Goal: Task Accomplishment & Management: Complete application form

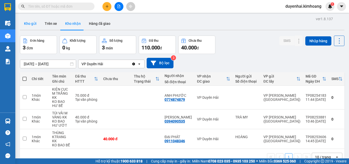
click at [33, 23] on button "Kho gửi" at bounding box center [30, 23] width 21 height 12
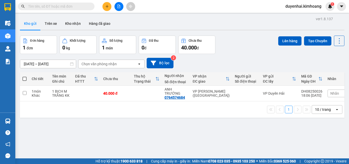
click at [24, 79] on span at bounding box center [24, 79] width 4 height 4
click at [25, 76] on input "checkbox" at bounding box center [25, 76] width 0 height 0
checkbox input "true"
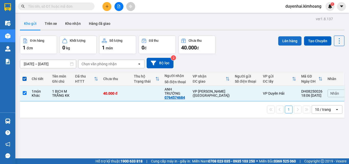
click at [290, 42] on button "Lên hàng" at bounding box center [289, 40] width 23 height 9
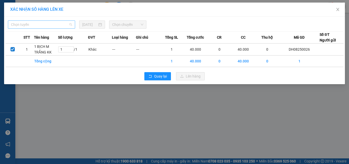
click at [51, 26] on span "Chọn tuyến" at bounding box center [41, 25] width 61 height 8
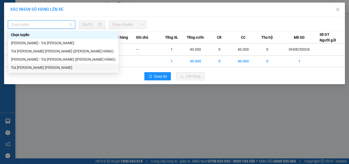
click at [55, 69] on div "Trà [PERSON_NAME] [PERSON_NAME]" at bounding box center [63, 68] width 104 height 6
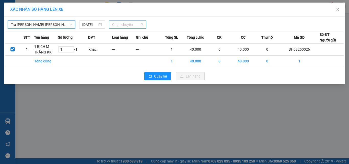
click at [113, 26] on span "Chọn chuyến" at bounding box center [127, 25] width 31 height 8
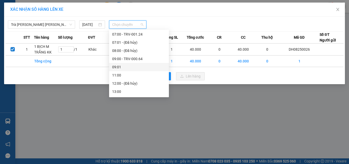
scroll to position [96, 0]
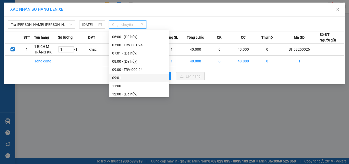
click at [132, 76] on div "09:01" at bounding box center [139, 78] width 54 height 6
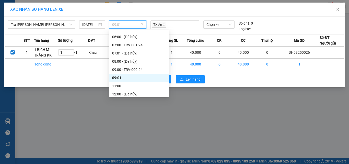
click at [121, 22] on span "09:01" at bounding box center [127, 25] width 31 height 8
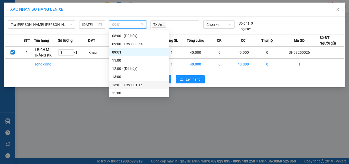
click at [133, 85] on div "13:01 - TRV-001.16" at bounding box center [139, 85] width 54 height 6
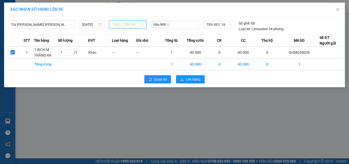
click at [130, 25] on span "13:01 - TRV-001.16" at bounding box center [127, 25] width 31 height 8
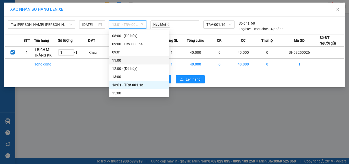
scroll to position [147, 0]
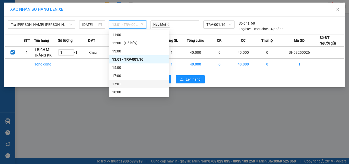
click at [128, 82] on div "17:01" at bounding box center [139, 84] width 54 height 6
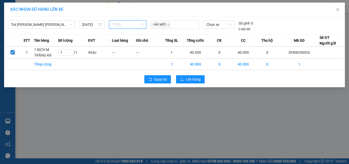
click at [124, 23] on span "17:01" at bounding box center [127, 25] width 31 height 8
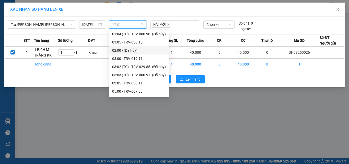
scroll to position [0, 0]
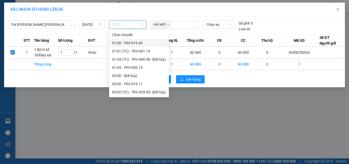
click at [130, 44] on div "01:00 - TRV-019.49" at bounding box center [139, 43] width 54 height 6
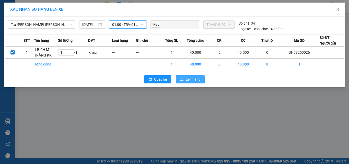
click at [194, 77] on span "Lên hàng" at bounding box center [193, 79] width 15 height 6
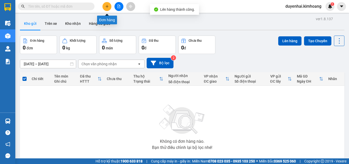
click at [106, 8] on icon "plus" at bounding box center [107, 7] width 4 height 4
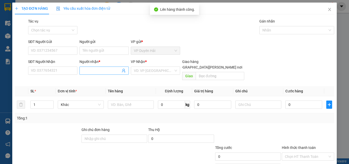
click at [106, 69] on input "Người nhận *" at bounding box center [101, 71] width 38 height 6
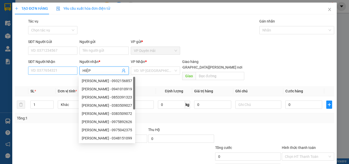
type input "HIỆP"
click at [67, 71] on input "SĐT Người Nhận" at bounding box center [52, 70] width 49 height 8
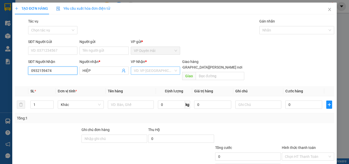
type input "0932159474"
click at [145, 72] on input "search" at bounding box center [154, 71] width 40 height 8
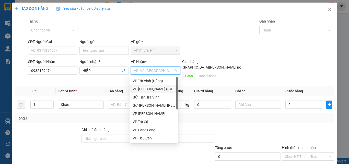
click at [148, 89] on div "VP [PERSON_NAME] ([GEOGRAPHIC_DATA])" at bounding box center [154, 89] width 43 height 6
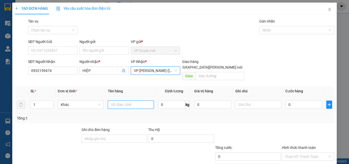
click at [122, 100] on input "text" at bounding box center [131, 104] width 46 height 8
type input "1 THÙNG MÚT KK"
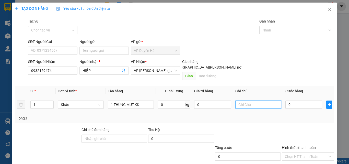
click at [246, 100] on input "text" at bounding box center [258, 104] width 46 height 8
type input "KO BAO HƯ, BỂ"
click at [303, 100] on input "0" at bounding box center [303, 104] width 37 height 8
type input "4"
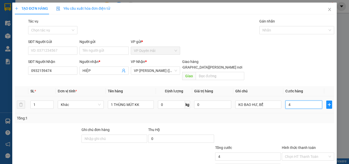
type input "4"
type input "40"
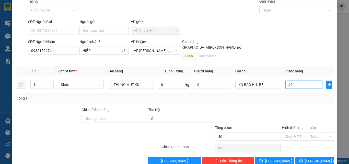
scroll to position [25, 0]
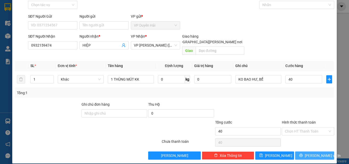
type input "40.000"
click at [312, 152] on span "[PERSON_NAME] và In" at bounding box center [323, 155] width 36 height 6
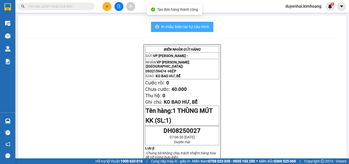
click at [174, 27] on span "In mẫu biên lai tự cấu hình" at bounding box center [185, 26] width 48 height 6
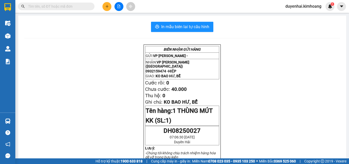
scroll to position [26, 0]
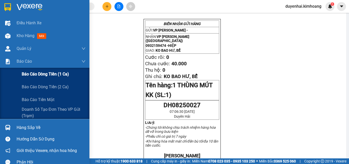
click at [43, 78] on div "Báo cáo dòng tiền (1 ca)" at bounding box center [54, 74] width 64 height 13
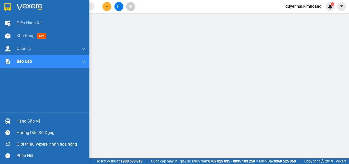
click at [29, 122] on div "Hàng sắp về" at bounding box center [51, 121] width 69 height 8
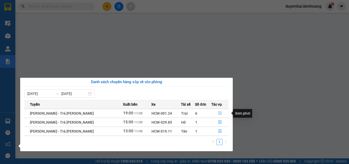
click at [218, 113] on icon "file-done" at bounding box center [220, 113] width 4 height 4
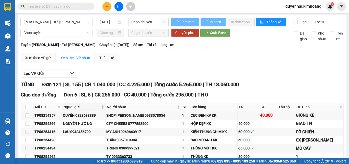
type input "[DATE]"
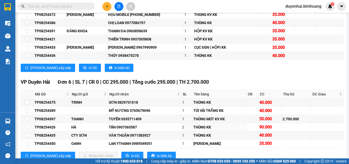
scroll to position [1047, 0]
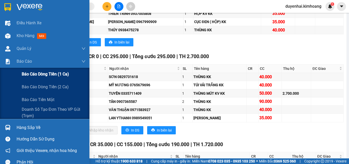
click at [29, 73] on span "Báo cáo dòng tiền (1 ca)" at bounding box center [45, 74] width 47 height 6
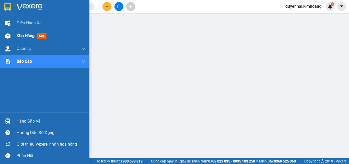
click at [21, 36] on span "Kho hàng" at bounding box center [26, 35] width 18 height 5
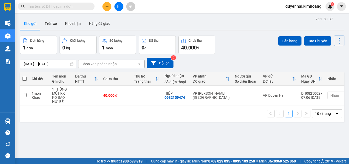
click at [66, 8] on input "text" at bounding box center [58, 7] width 60 height 6
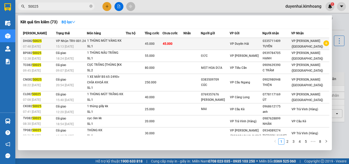
type input "50025"
click at [183, 44] on td "45.000" at bounding box center [172, 44] width 21 height 12
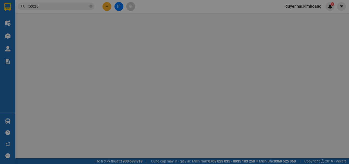
type input "0335711409"
type input "TUYỀN"
type input "45.000"
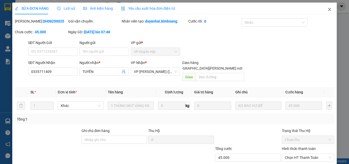
click at [327, 10] on icon "close" at bounding box center [329, 9] width 4 height 4
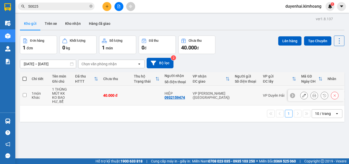
click at [25, 96] on input "checkbox" at bounding box center [25, 95] width 4 height 4
checkbox input "true"
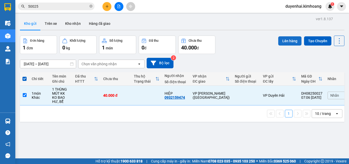
click at [282, 41] on button "Lên hàng" at bounding box center [289, 40] width 23 height 9
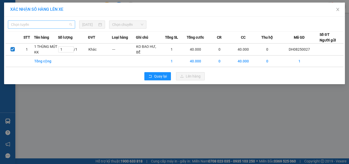
click at [34, 26] on span "Chọn tuyến" at bounding box center [41, 25] width 61 height 8
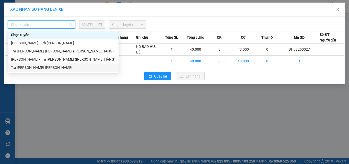
click at [39, 68] on div "Trà [PERSON_NAME] [PERSON_NAME]" at bounding box center [63, 68] width 104 height 6
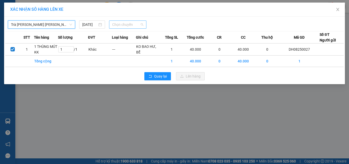
click at [120, 26] on span "Chọn chuyến" at bounding box center [127, 25] width 31 height 8
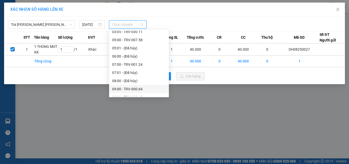
scroll to position [102, 0]
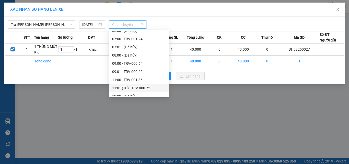
click at [134, 86] on div "11:01 (TC) - TRV-000.72" at bounding box center [139, 88] width 54 height 6
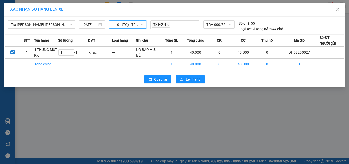
click at [127, 25] on span "11:01 (TC) - TRV-000.72" at bounding box center [127, 25] width 31 height 8
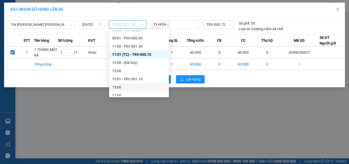
scroll to position [128, 0]
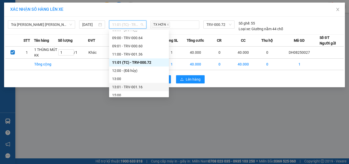
click at [134, 86] on div "13:01 - TRV-001.16" at bounding box center [139, 87] width 54 height 6
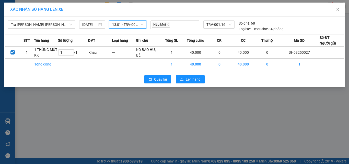
click at [133, 23] on span "13:01 - TRV-001.16" at bounding box center [127, 25] width 31 height 8
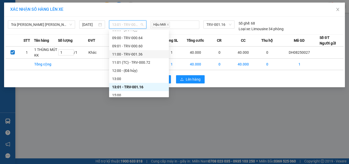
scroll to position [102, 0]
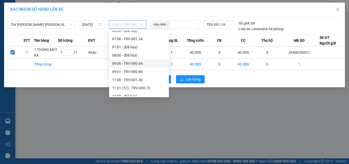
click at [129, 63] on div "09:00 - TRV-000.64" at bounding box center [139, 64] width 54 height 6
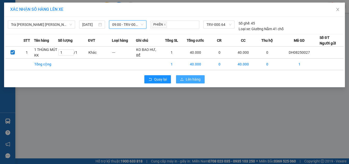
click at [192, 78] on span "Lên hàng" at bounding box center [193, 79] width 15 height 6
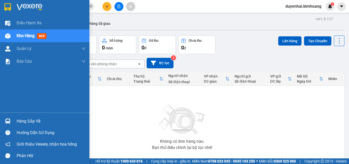
click at [27, 121] on div "Hàng sắp về" at bounding box center [51, 121] width 69 height 8
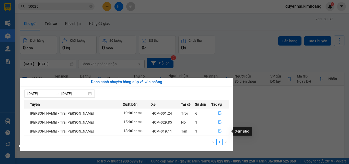
click at [218, 129] on icon "file-done" at bounding box center [219, 131] width 3 height 4
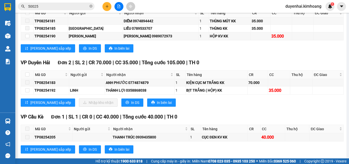
scroll to position [409, 0]
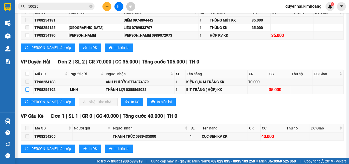
click at [28, 91] on input "checkbox" at bounding box center [27, 89] width 4 height 4
checkbox input "true"
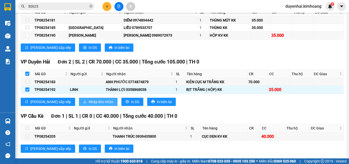
click at [89, 104] on span "Nhập kho nhận" at bounding box center [101, 102] width 25 height 6
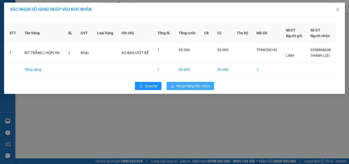
click at [205, 86] on span "Nhập hàng kho nhận" at bounding box center [193, 86] width 34 height 6
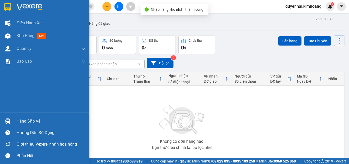
click at [17, 121] on div "Hàng sắp về" at bounding box center [51, 121] width 69 height 8
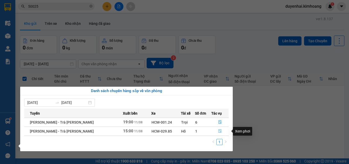
click at [216, 132] on button "button" at bounding box center [219, 131] width 17 height 8
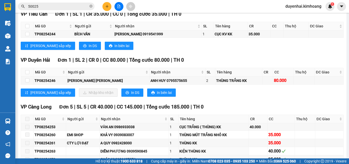
scroll to position [358, 0]
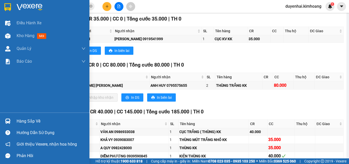
click at [22, 118] on div "Hàng sắp về" at bounding box center [51, 121] width 69 height 8
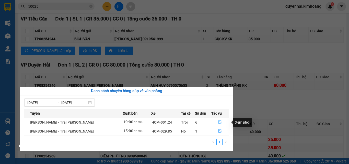
click at [218, 121] on icon "file-done" at bounding box center [220, 122] width 4 height 4
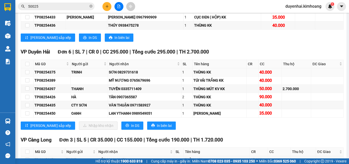
scroll to position [1076, 0]
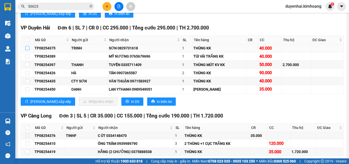
click at [26, 50] on input "checkbox" at bounding box center [27, 48] width 4 height 4
checkbox input "true"
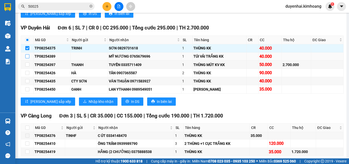
click at [28, 58] on input "checkbox" at bounding box center [27, 56] width 4 height 4
checkbox input "true"
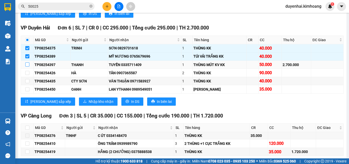
click at [29, 66] on input "checkbox" at bounding box center [27, 64] width 4 height 4
checkbox input "true"
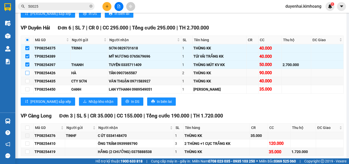
click at [28, 75] on input "checkbox" at bounding box center [27, 73] width 4 height 4
checkbox input "true"
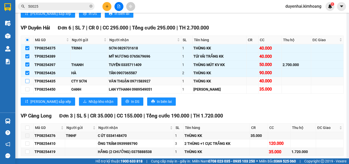
click at [27, 83] on input "checkbox" at bounding box center [27, 81] width 4 height 4
checkbox input "true"
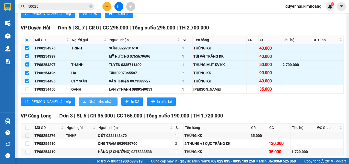
click at [89, 104] on span "Nhập kho nhận" at bounding box center [101, 102] width 25 height 6
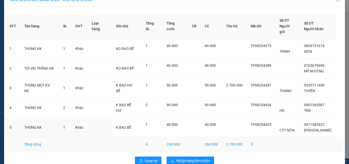
scroll to position [15, 0]
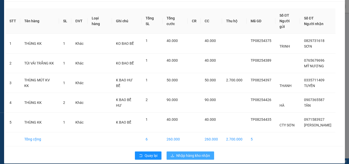
click at [191, 152] on span "Nhập hàng kho nhận" at bounding box center [193, 155] width 34 height 6
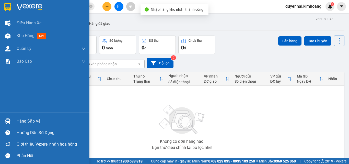
click at [18, 124] on div "Hàng sắp về" at bounding box center [51, 121] width 69 height 8
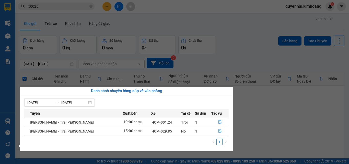
click at [289, 125] on section "Kết quả [PERSON_NAME] ( 73 ) Bộ lọc Mã ĐH Trạng thái Món hàng Thu hộ Tổng [PERS…" at bounding box center [174, 82] width 349 height 164
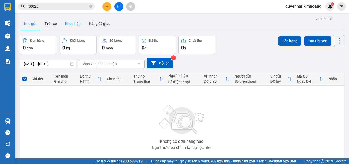
click at [74, 23] on button "Kho nhận" at bounding box center [73, 23] width 24 height 12
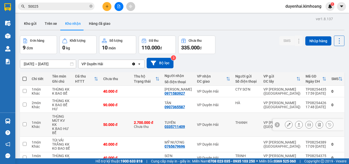
scroll to position [26, 0]
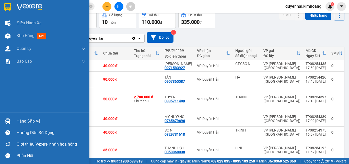
click at [24, 122] on div "Hàng sắp về" at bounding box center [51, 121] width 69 height 8
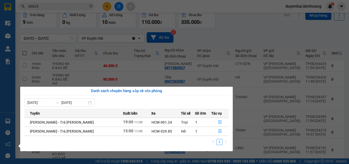
click at [227, 38] on section "Kết quả [PERSON_NAME] ( 73 ) Bộ lọc Mã ĐH Trạng thái Món hàng Thu hộ Tổng [PERS…" at bounding box center [174, 82] width 349 height 164
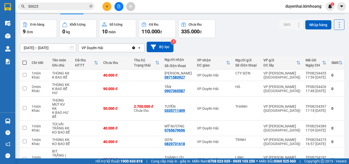
scroll to position [0, 0]
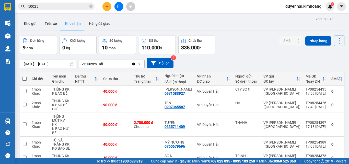
click at [46, 7] on input "50025" at bounding box center [58, 7] width 60 height 6
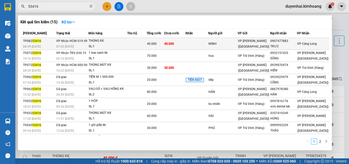
type input "53416"
click at [204, 43] on td at bounding box center [196, 44] width 23 height 12
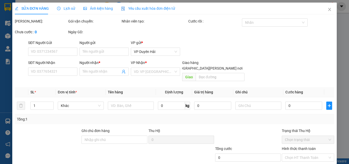
type input "MINH"
type input "0907477883"
type input "TRỰC"
type input "40.000"
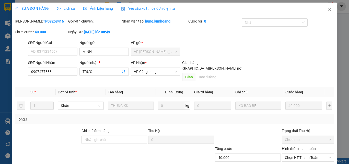
click at [64, 10] on span "Lịch sử" at bounding box center [66, 8] width 18 height 4
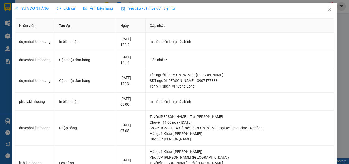
click at [39, 9] on span "SỬA ĐƠN HÀNG" at bounding box center [32, 8] width 34 height 4
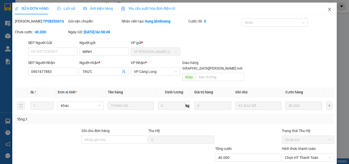
click at [328, 9] on icon "close" at bounding box center [329, 9] width 3 height 3
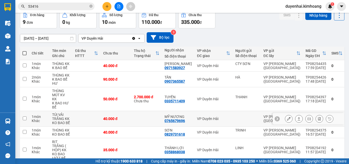
scroll to position [51, 0]
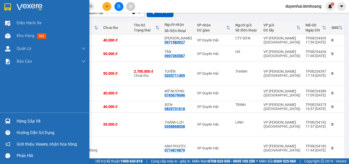
click at [29, 122] on div "Hàng sắp về" at bounding box center [51, 121] width 69 height 8
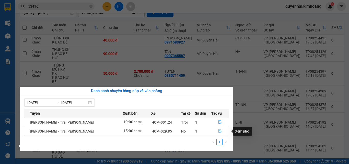
click at [219, 131] on icon "file-done" at bounding box center [220, 131] width 4 height 4
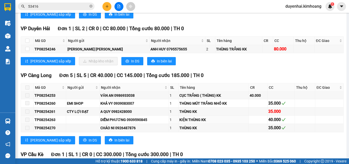
scroll to position [383, 0]
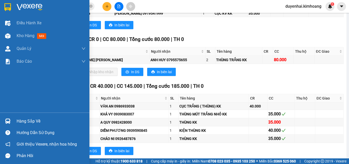
click at [22, 122] on div "Hàng sắp về" at bounding box center [51, 121] width 69 height 8
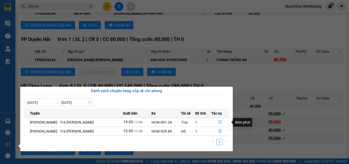
click at [216, 121] on button "button" at bounding box center [219, 122] width 17 height 8
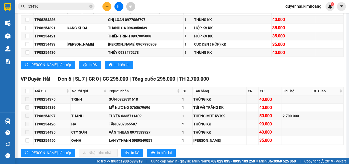
scroll to position [1050, 0]
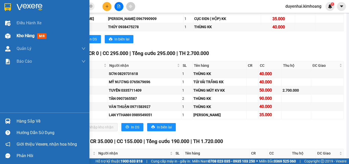
click at [26, 37] on span "Kho hàng" at bounding box center [26, 35] width 18 height 5
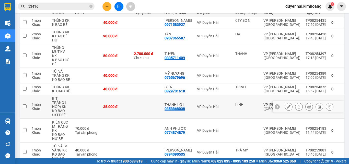
scroll to position [60, 0]
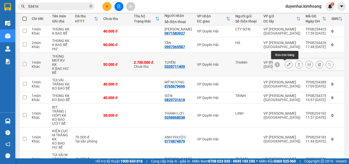
click at [287, 65] on icon at bounding box center [289, 65] width 4 height 4
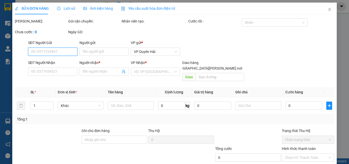
type input "THANH"
type input "0335711409"
type input "TUYỀN"
type input "2.700.000"
type input "50.000"
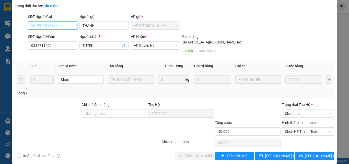
scroll to position [37, 0]
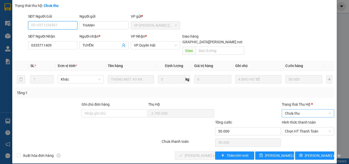
drag, startPoint x: 294, startPoint y: 107, endPoint x: 294, endPoint y: 112, distance: 4.6
click at [294, 109] on span "Chưa thu" at bounding box center [308, 113] width 46 height 8
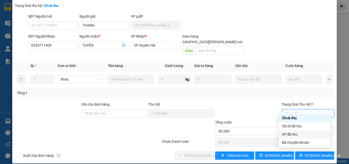
click at [296, 133] on div "VP đã thu" at bounding box center [305, 134] width 46 height 6
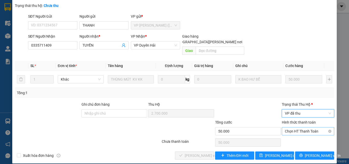
click at [293, 129] on span "Chọn HT Thanh Toán" at bounding box center [308, 131] width 46 height 8
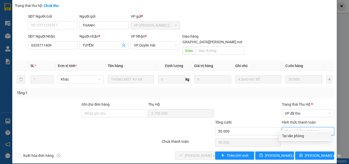
click at [294, 134] on div "Tại văn phòng" at bounding box center [305, 136] width 46 height 6
type input "0"
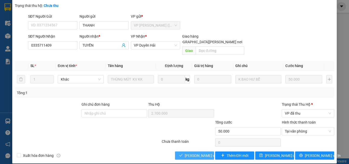
click at [193, 152] on span "[PERSON_NAME] và [PERSON_NAME] hàng" at bounding box center [219, 155] width 69 height 6
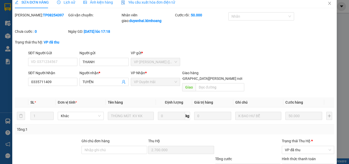
scroll to position [0, 0]
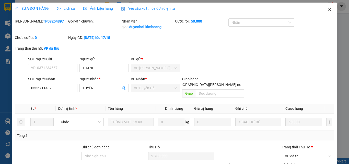
click at [327, 10] on icon "close" at bounding box center [329, 9] width 4 height 4
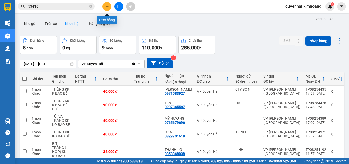
click at [108, 8] on button at bounding box center [106, 6] width 9 height 9
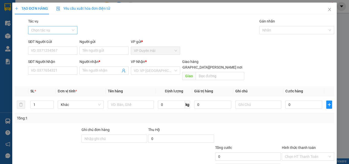
click at [46, 30] on input "Tác vụ" at bounding box center [51, 30] width 40 height 8
click at [49, 48] on div "Nhập hàng kho nhận" at bounding box center [52, 49] width 43 height 6
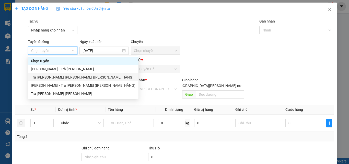
click at [57, 78] on div "Trà [PERSON_NAME] [PERSON_NAME] ([PERSON_NAME] HÀNG)" at bounding box center [83, 77] width 104 height 6
type input "[DATE]"
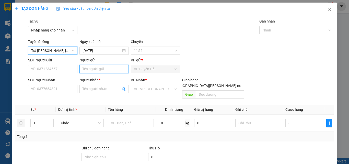
click at [92, 68] on input "Người gửi" at bounding box center [103, 69] width 49 height 8
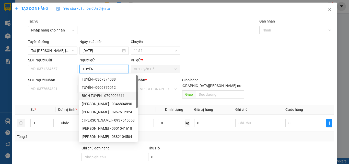
type input "TUYỀN"
click at [134, 92] on input "search" at bounding box center [154, 89] width 40 height 8
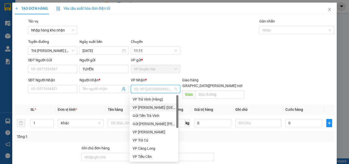
drag, startPoint x: 145, startPoint y: 108, endPoint x: 143, endPoint y: 104, distance: 3.8
click at [145, 108] on div "VP [PERSON_NAME] ([GEOGRAPHIC_DATA])" at bounding box center [154, 107] width 43 height 6
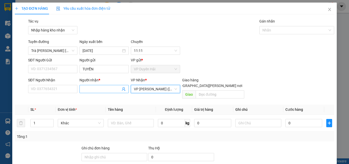
click at [101, 90] on input "Người nhận *" at bounding box center [101, 89] width 38 height 6
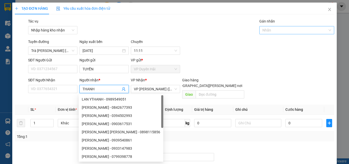
click at [283, 32] on div at bounding box center [293, 30] width 67 height 6
type input "THANH"
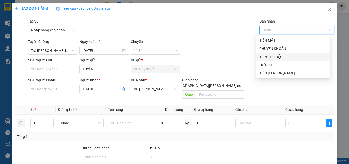
click at [278, 54] on div "TIỀN THU HỘ" at bounding box center [293, 57] width 68 height 6
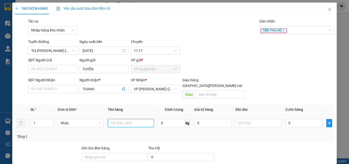
click at [140, 119] on input "text" at bounding box center [131, 123] width 46 height 8
type input "2.700.000 THSL TP08254397"
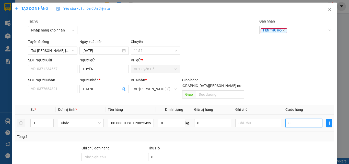
click at [299, 119] on input "0" at bounding box center [303, 123] width 37 height 8
type input "3"
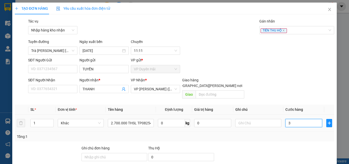
type input "30"
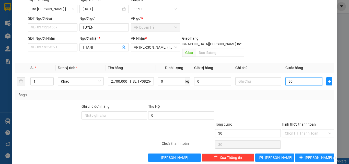
scroll to position [44, 0]
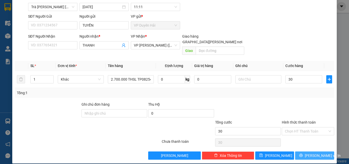
type input "30.000"
click at [310, 152] on span "[PERSON_NAME] và In" at bounding box center [323, 155] width 36 height 6
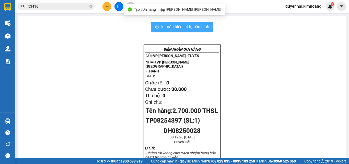
click at [177, 26] on span "In mẫu biên lai tự cấu hình" at bounding box center [185, 26] width 48 height 6
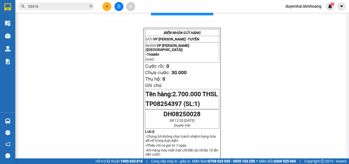
scroll to position [26, 0]
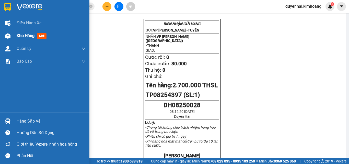
click at [20, 36] on span "Kho hàng" at bounding box center [26, 35] width 18 height 5
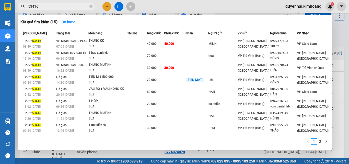
click at [50, 4] on input "53416" at bounding box center [58, 7] width 60 height 6
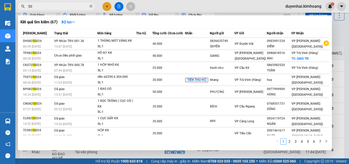
type input "5"
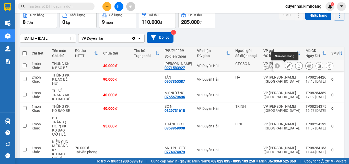
click at [285, 68] on button at bounding box center [288, 65] width 7 height 9
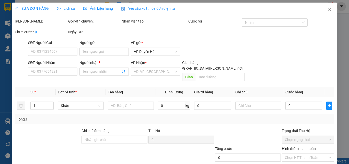
type input "CTY SƠN"
type input "0971583927"
type input "[PERSON_NAME]"
type input "40.000"
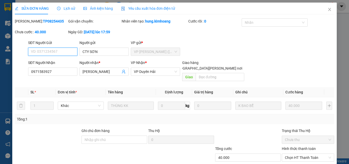
scroll to position [26, 0]
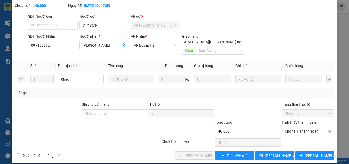
click at [290, 127] on span "Chọn HT Thanh Toán" at bounding box center [308, 131] width 46 height 8
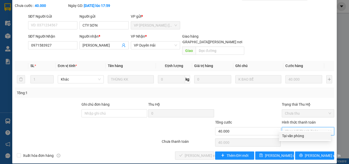
click at [290, 135] on div "Tại văn phòng" at bounding box center [305, 136] width 46 height 6
type input "0"
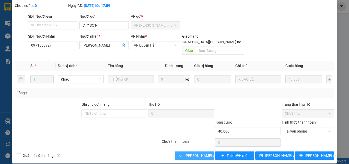
click at [201, 152] on span "[PERSON_NAME] và [PERSON_NAME] hàng" at bounding box center [219, 155] width 69 height 6
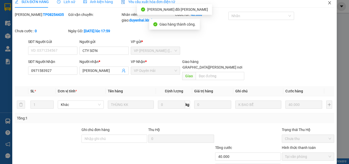
scroll to position [0, 0]
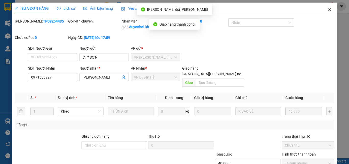
click at [327, 8] on icon "close" at bounding box center [329, 9] width 4 height 4
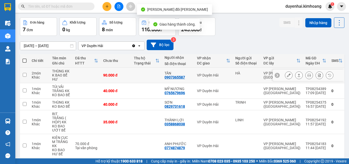
scroll to position [26, 0]
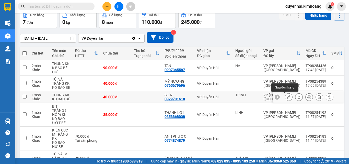
click at [287, 98] on icon at bounding box center [289, 97] width 4 height 4
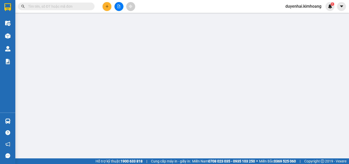
type input "TRINH"
type input "0829731618"
type input "SƠN"
type input "40.000"
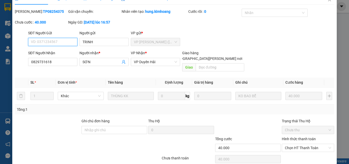
scroll to position [26, 0]
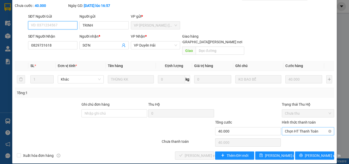
click at [292, 127] on span "Chọn HT Thanh Toán" at bounding box center [308, 131] width 46 height 8
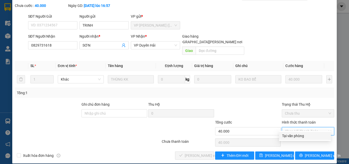
click at [290, 136] on div "Tại văn phòng" at bounding box center [305, 136] width 46 height 6
type input "0"
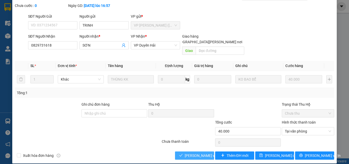
click at [189, 152] on span "[PERSON_NAME] và [PERSON_NAME] hàng" at bounding box center [219, 155] width 69 height 6
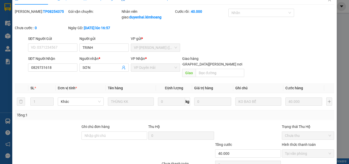
scroll to position [0, 0]
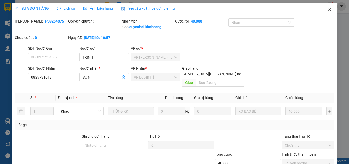
click at [328, 9] on icon "close" at bounding box center [329, 9] width 3 height 3
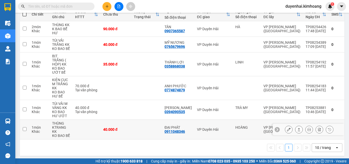
scroll to position [39, 0]
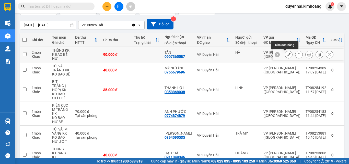
click at [287, 55] on icon at bounding box center [289, 55] width 4 height 4
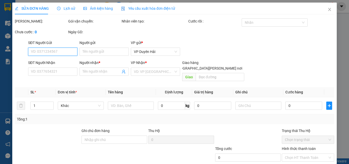
type input "HÀ"
type input "0907365587"
type input "TÂN"
type input "90.000"
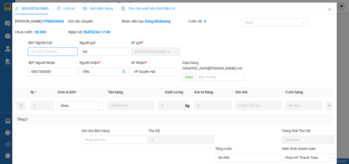
scroll to position [26, 0]
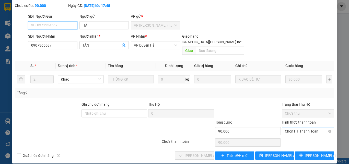
click at [294, 127] on span "Chọn HT Thanh Toán" at bounding box center [308, 131] width 46 height 8
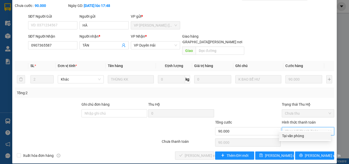
click at [294, 135] on div "Tại văn phòng" at bounding box center [305, 136] width 46 height 6
type input "0"
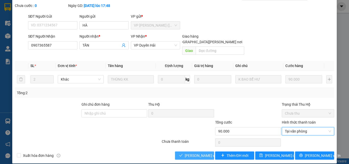
click at [203, 152] on span "[PERSON_NAME] và [PERSON_NAME] hàng" at bounding box center [219, 155] width 69 height 6
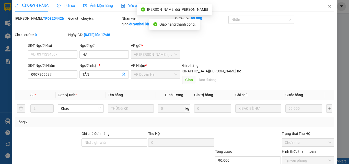
scroll to position [0, 0]
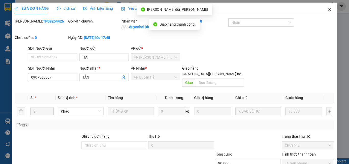
click at [327, 8] on icon "close" at bounding box center [329, 9] width 4 height 4
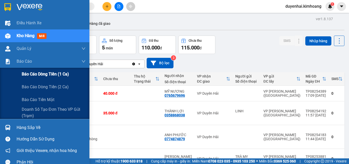
click at [45, 73] on span "Báo cáo dòng tiền (1 ca)" at bounding box center [45, 74] width 47 height 6
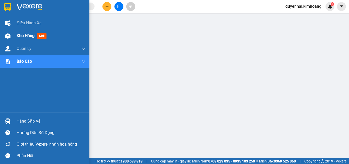
click at [24, 37] on span "Kho hàng" at bounding box center [26, 35] width 18 height 5
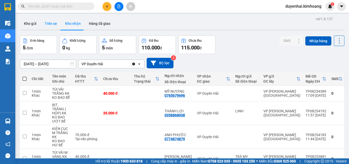
click at [55, 24] on button "Trên xe" at bounding box center [51, 23] width 20 height 12
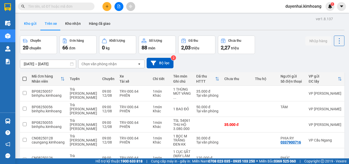
click at [31, 23] on button "Kho gửi" at bounding box center [30, 23] width 21 height 12
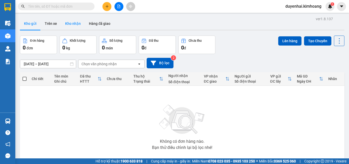
click at [76, 25] on button "Kho nhận" at bounding box center [73, 23] width 24 height 12
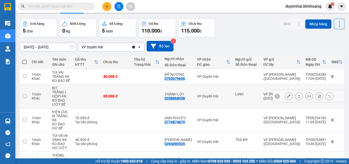
scroll to position [26, 0]
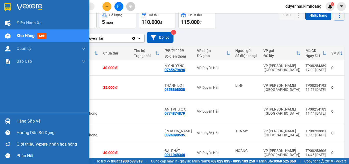
click at [17, 122] on div "Hàng sắp về" at bounding box center [51, 121] width 69 height 8
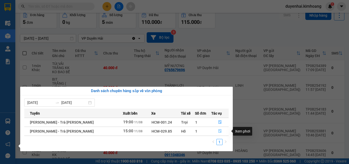
click at [219, 131] on icon "file-done" at bounding box center [220, 131] width 4 height 4
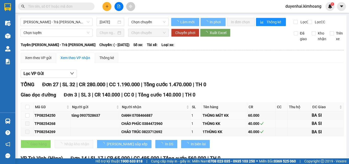
type input "[DATE]"
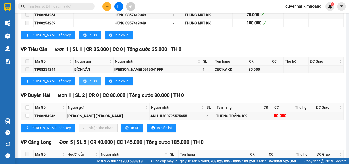
scroll to position [332, 0]
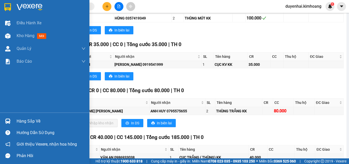
click at [32, 123] on div "Hàng sắp về" at bounding box center [51, 121] width 69 height 8
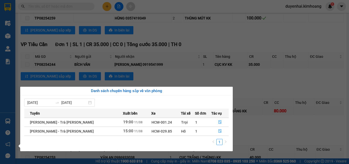
click at [263, 78] on section "Kết quả [PERSON_NAME] ( 67 ) Bộ lọc Mã ĐH Trạng thái Món hàng Thu hộ Tổng [PERS…" at bounding box center [174, 82] width 349 height 164
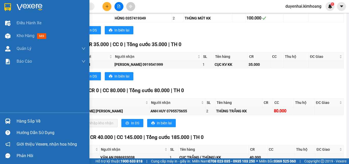
click at [25, 120] on div "Hàng sắp về" at bounding box center [51, 121] width 69 height 8
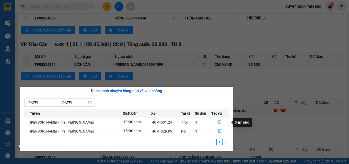
click at [218, 123] on icon "file-done" at bounding box center [220, 122] width 4 height 4
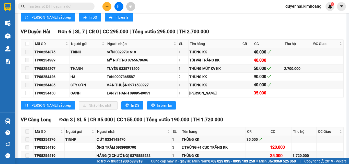
scroll to position [1062, 0]
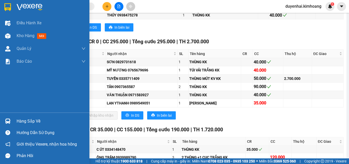
click at [26, 122] on div "Hàng sắp về" at bounding box center [51, 121] width 69 height 8
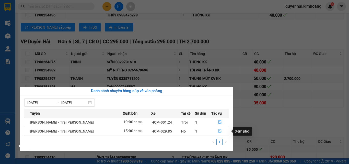
click at [215, 133] on button "button" at bounding box center [219, 131] width 17 height 8
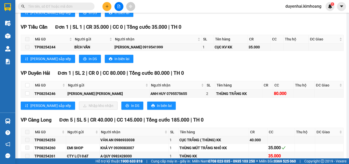
scroll to position [358, 0]
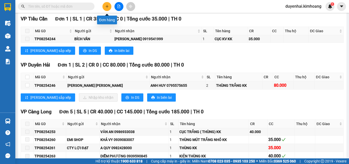
click at [105, 6] on icon "plus" at bounding box center [107, 7] width 4 height 4
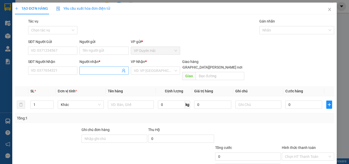
click at [94, 70] on input "Người nhận *" at bounding box center [101, 71] width 38 height 6
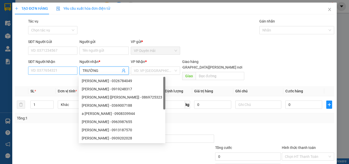
type input "TRƯỜNG"
click at [62, 69] on input "SĐT Người Nhận" at bounding box center [52, 70] width 49 height 8
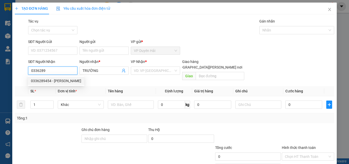
click at [64, 81] on div "0336289454 - [PERSON_NAME]" at bounding box center [56, 81] width 50 height 6
type input "0336289454"
type input "TRƯỜNG"
type input "không bao bể"
type input "40.000"
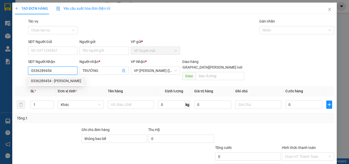
type input "40.000"
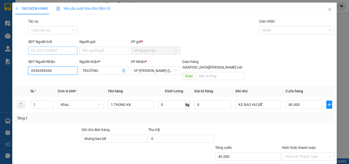
type input "0336289454"
click at [55, 50] on input "SĐT Người Gửi" at bounding box center [52, 50] width 49 height 8
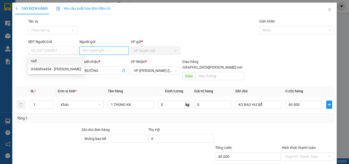
click at [91, 51] on input "Người gửi" at bounding box center [103, 50] width 49 height 8
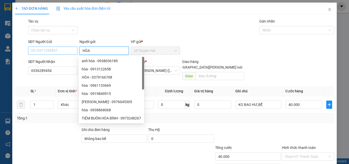
type input "HÒA"
click at [42, 50] on input "SĐT Người Gửi" at bounding box center [52, 50] width 49 height 8
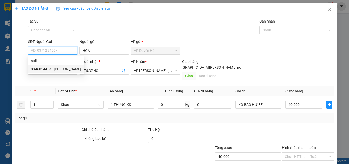
click at [64, 68] on div "0346854454 - [PERSON_NAME]" at bounding box center [56, 69] width 50 height 6
type input "0346854454"
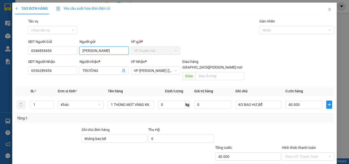
click at [95, 50] on input "[PERSON_NAME]" at bounding box center [103, 50] width 49 height 8
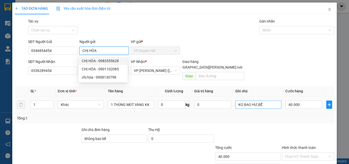
type input "CHỊ HÒA"
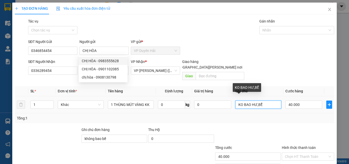
click at [271, 100] on input "KO BAO HƯ,BỂ" at bounding box center [258, 104] width 46 height 8
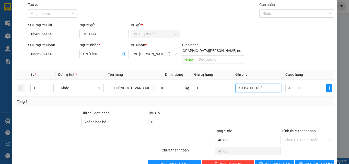
scroll to position [25, 0]
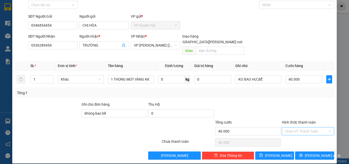
click at [298, 127] on input "Hình thức thanh toán" at bounding box center [306, 131] width 43 height 8
click at [299, 135] on div "Tại văn phòng" at bounding box center [305, 136] width 46 height 6
type input "0"
click at [308, 152] on span "[PERSON_NAME] và In" at bounding box center [323, 155] width 36 height 6
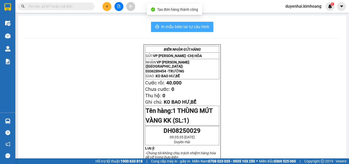
click at [185, 27] on span "In mẫu biên lai tự cấu hình" at bounding box center [185, 26] width 48 height 6
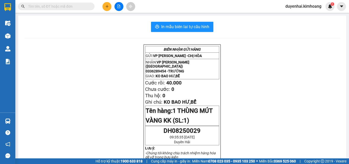
scroll to position [26, 0]
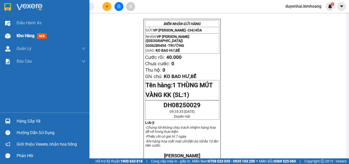
click at [23, 38] on span "Kho hàng" at bounding box center [26, 35] width 18 height 5
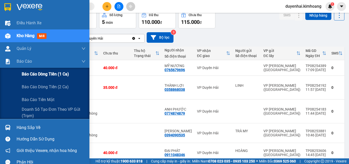
click at [37, 73] on span "Báo cáo dòng tiền (1 ca)" at bounding box center [45, 74] width 47 height 6
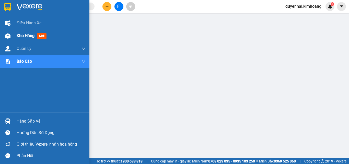
click at [26, 37] on span "Kho hàng" at bounding box center [26, 35] width 18 height 5
